Goal: Task Accomplishment & Management: Complete application form

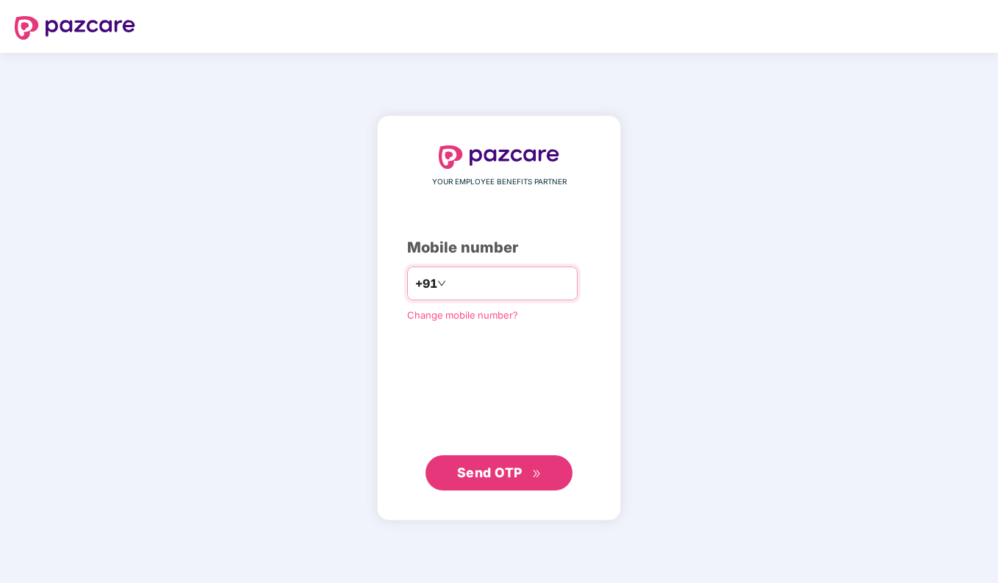
click at [507, 285] on input "number" at bounding box center [509, 284] width 120 height 24
click at [522, 282] on input "number" at bounding box center [509, 284] width 120 height 24
click at [515, 278] on input "number" at bounding box center [509, 284] width 120 height 24
type input "**********"
click at [530, 477] on span "Send OTP" at bounding box center [499, 473] width 84 height 21
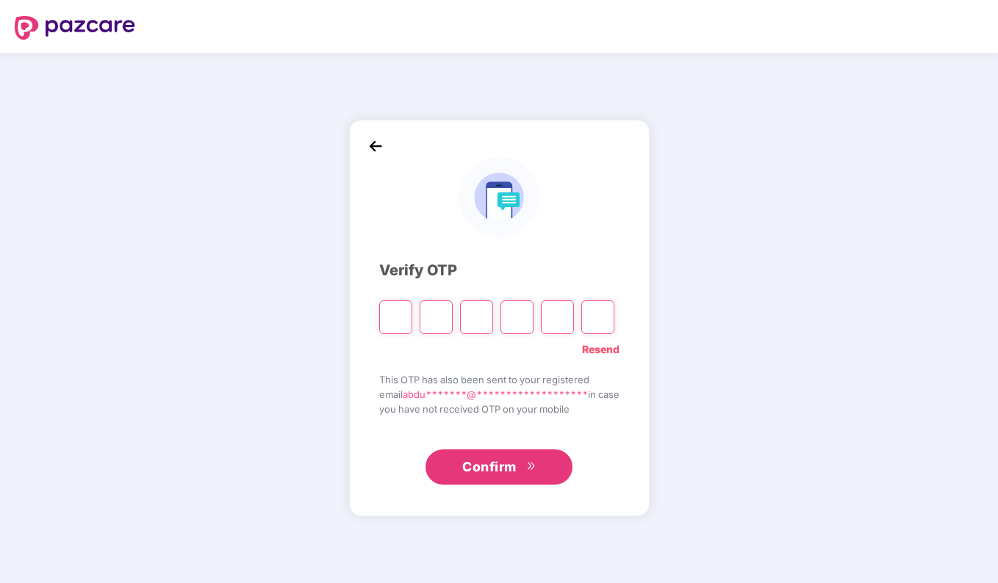
type input "*"
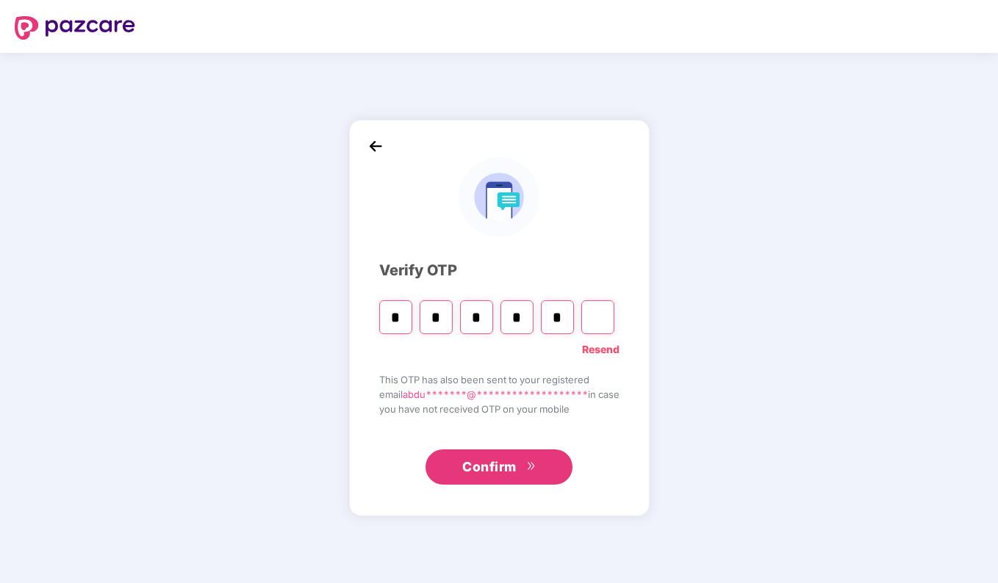
type input "*"
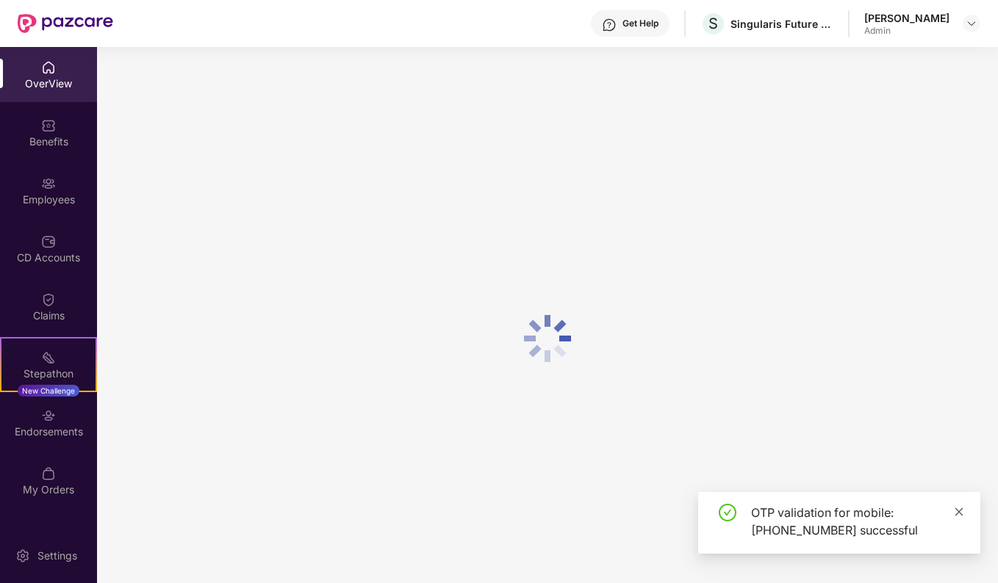
click at [960, 515] on icon "close" at bounding box center [958, 512] width 10 height 10
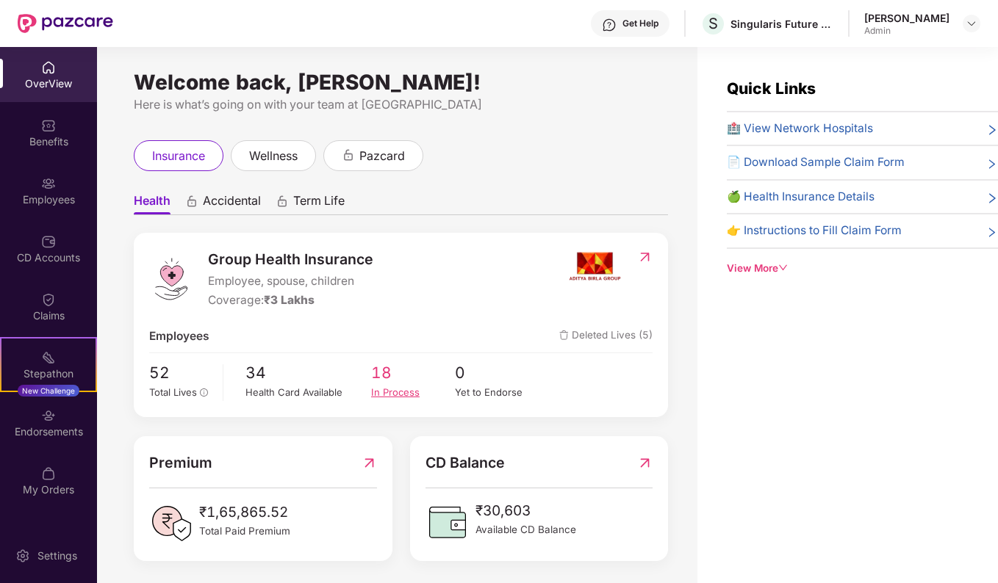
click at [392, 392] on div "In Process" at bounding box center [413, 392] width 84 height 15
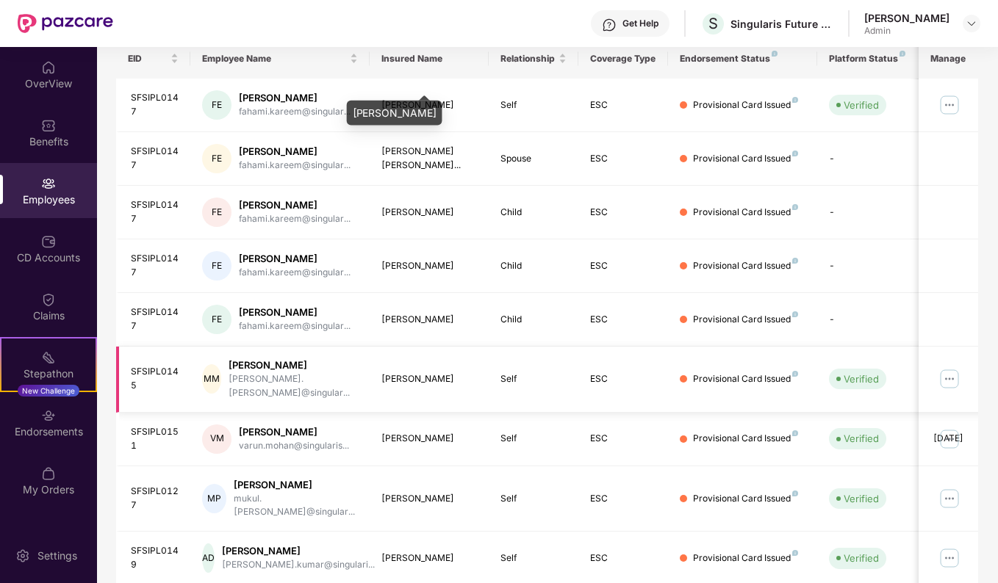
scroll to position [320, 0]
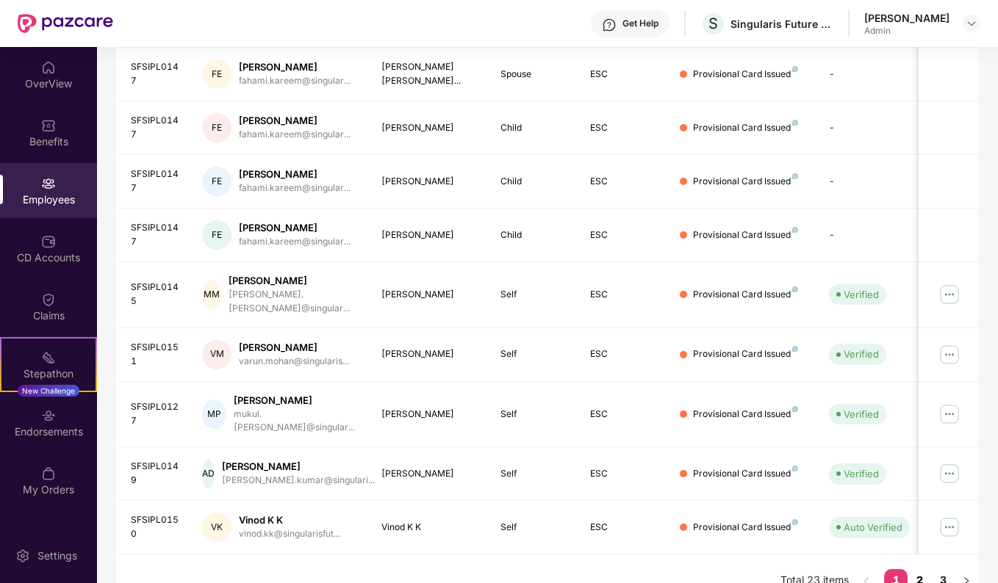
click at [924, 569] on link "2" at bounding box center [919, 580] width 24 height 22
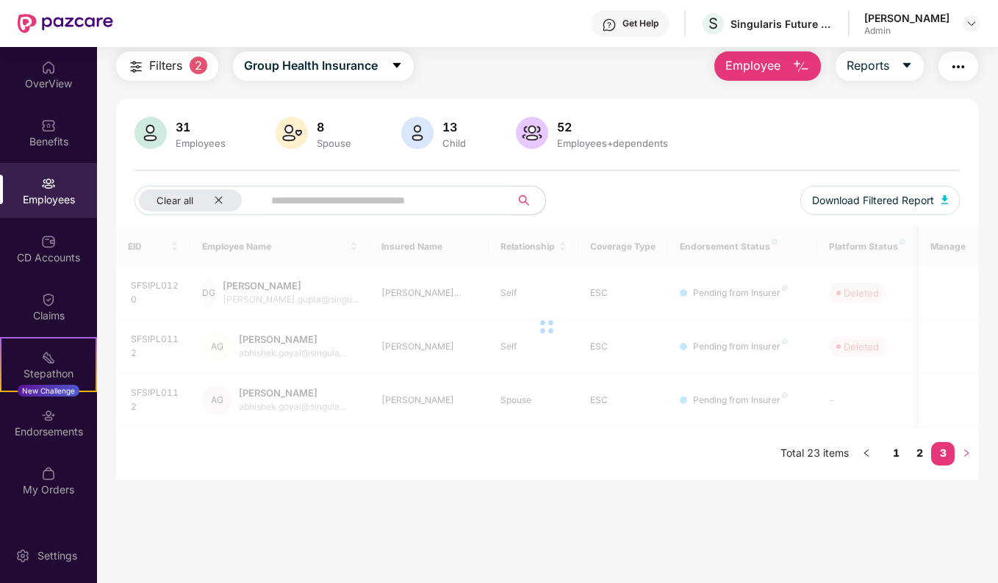
scroll to position [47, 0]
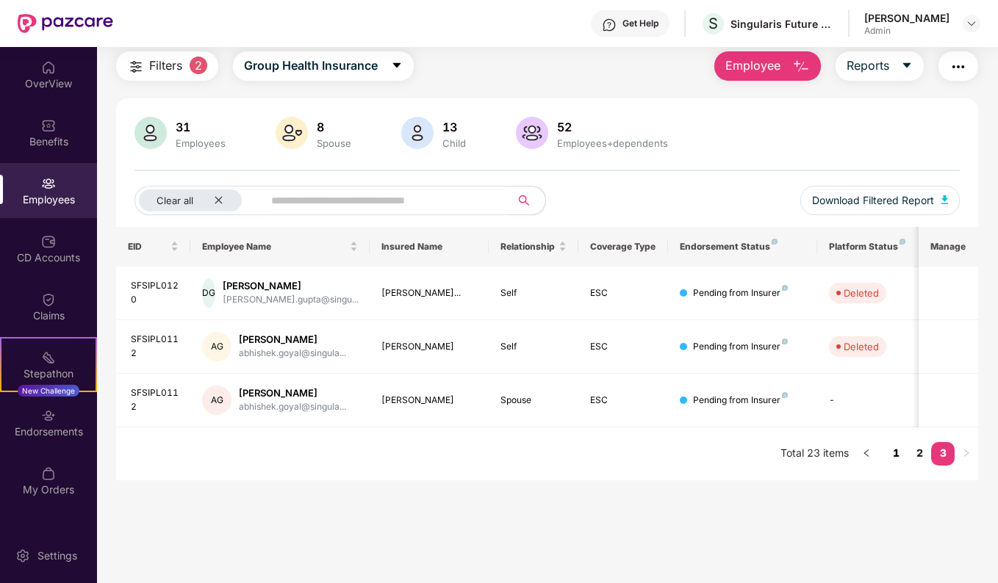
click at [890, 458] on link "1" at bounding box center [896, 453] width 24 height 22
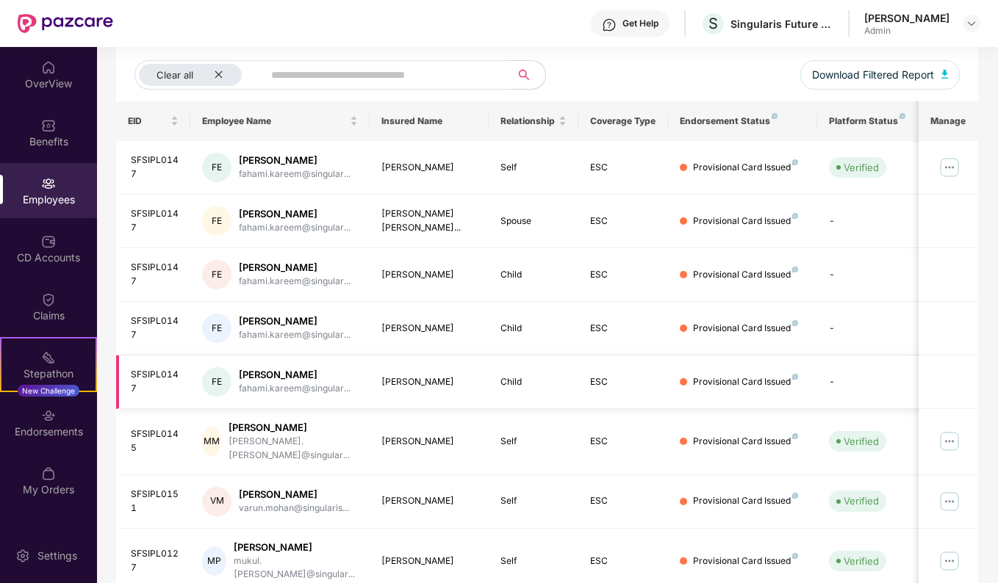
scroll to position [0, 0]
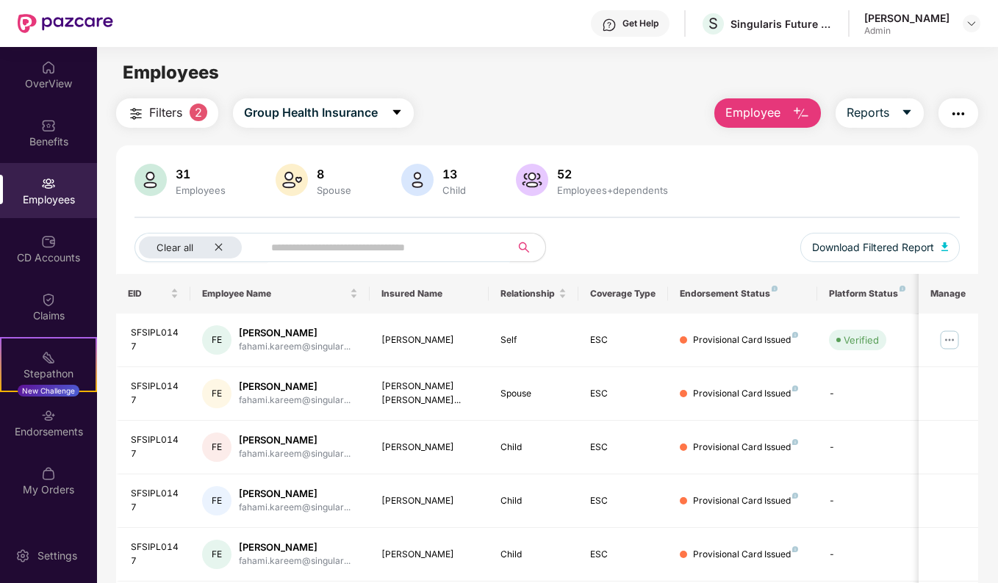
click at [359, 250] on input "text" at bounding box center [381, 248] width 220 height 22
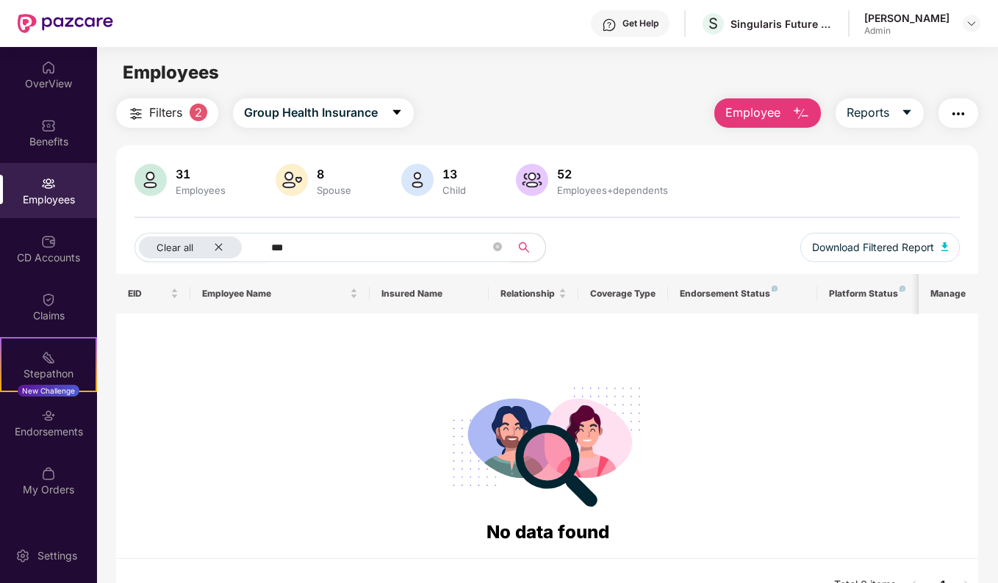
type input "***"
